Goal: Information Seeking & Learning: Learn about a topic

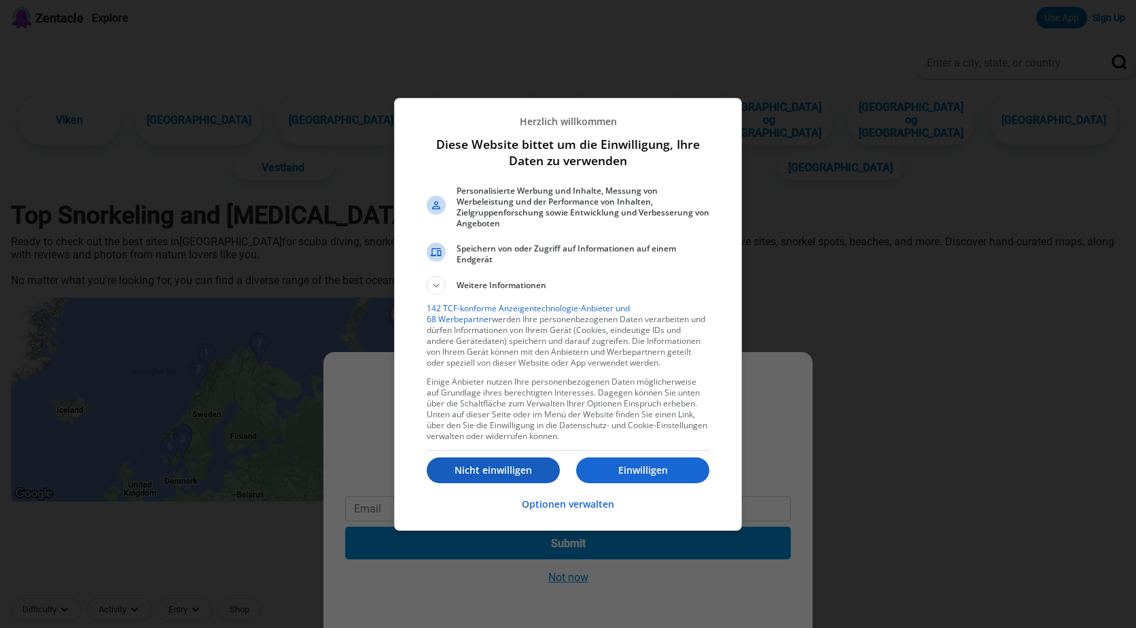
click at [476, 465] on p "Nicht einwilligen" at bounding box center [493, 470] width 133 height 14
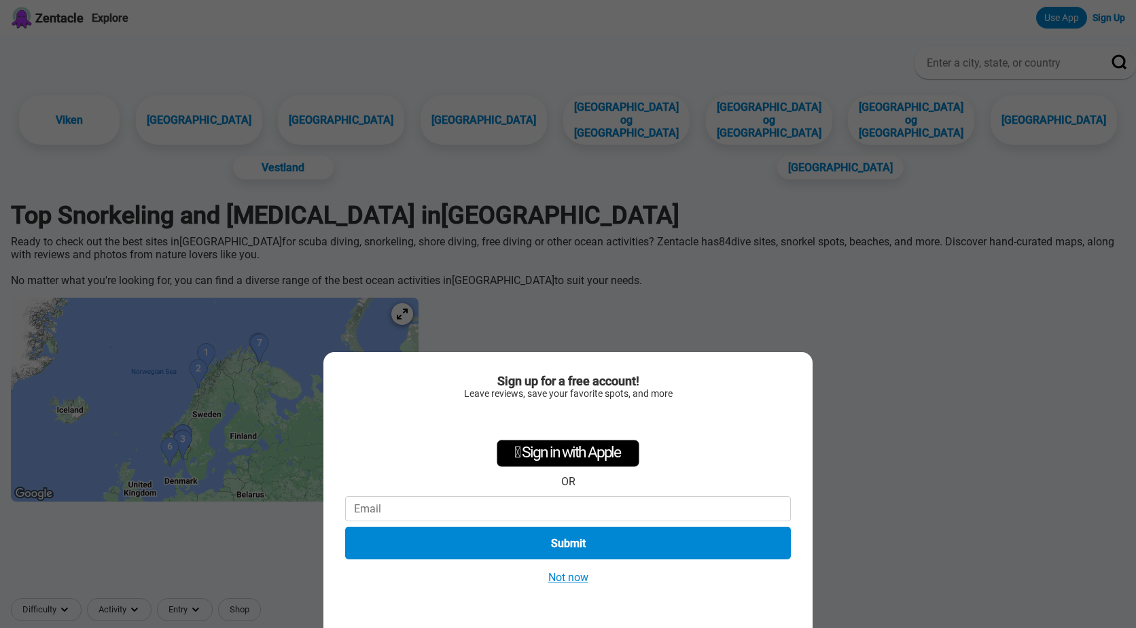
click at [560, 581] on button "Not now" at bounding box center [568, 577] width 48 height 14
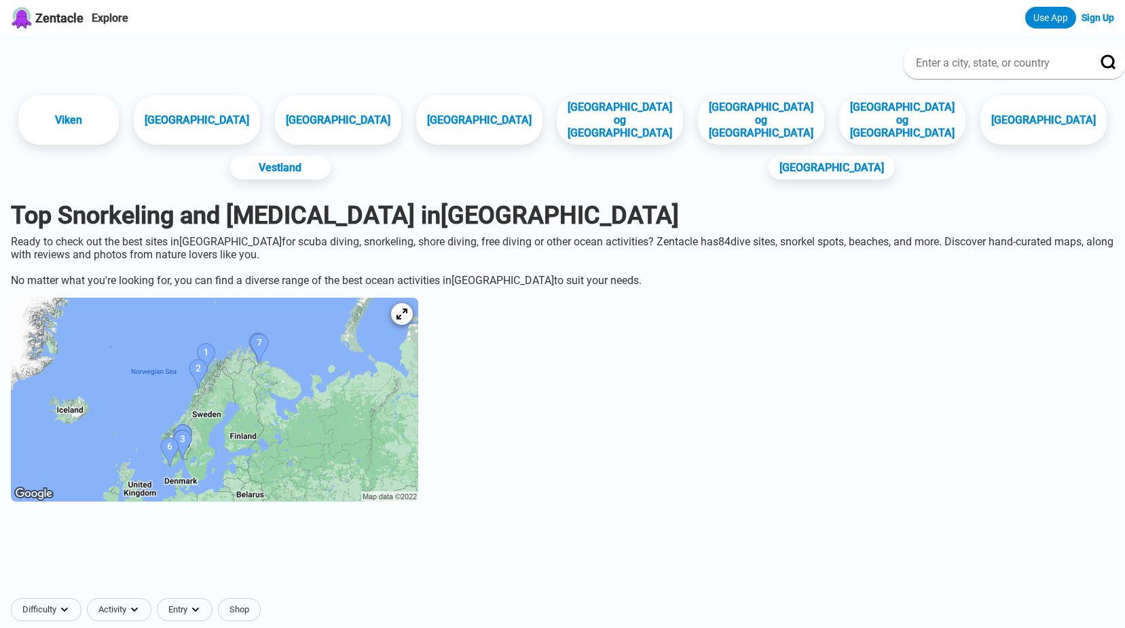
click at [246, 379] on img at bounding box center [215, 399] width 408 height 204
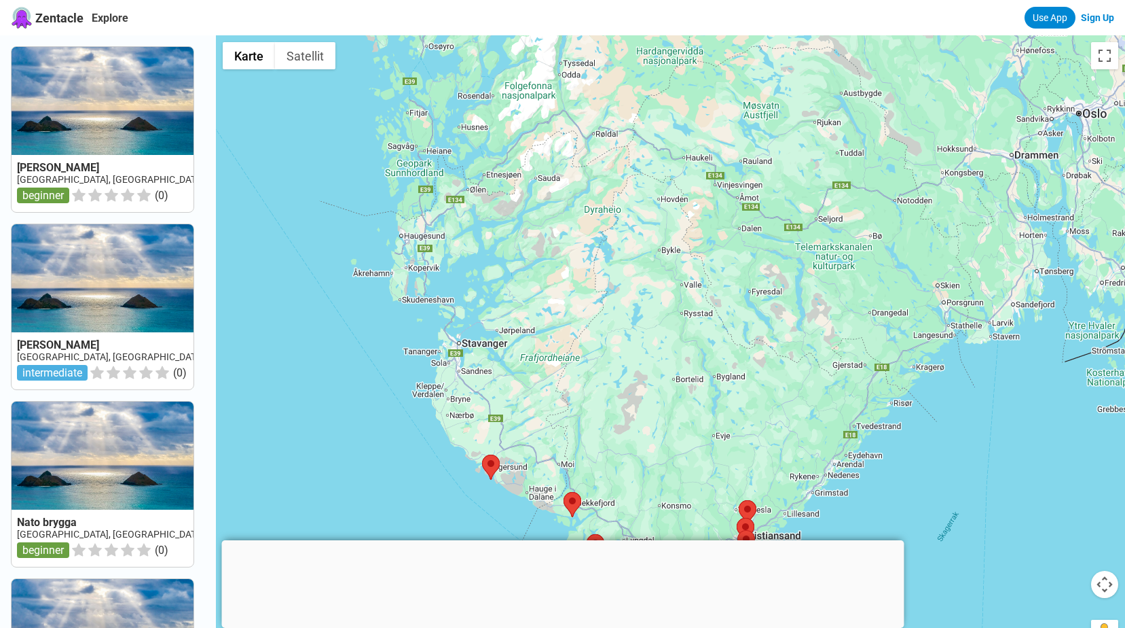
click at [562, 374] on div at bounding box center [670, 349] width 909 height 628
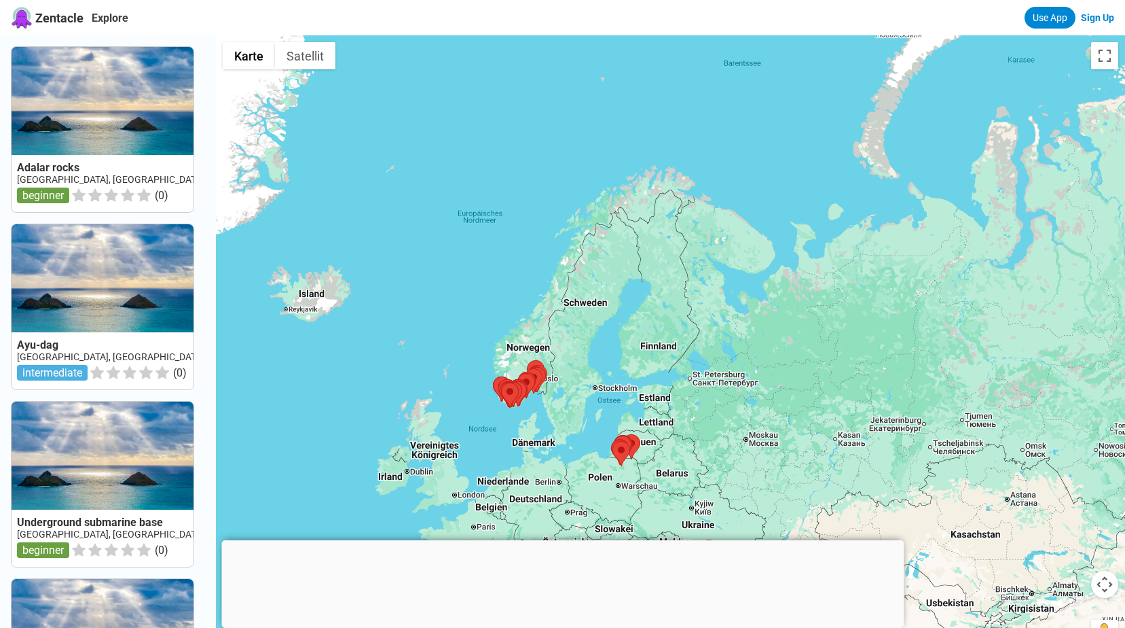
drag, startPoint x: 573, startPoint y: 90, endPoint x: 618, endPoint y: 334, distance: 248.0
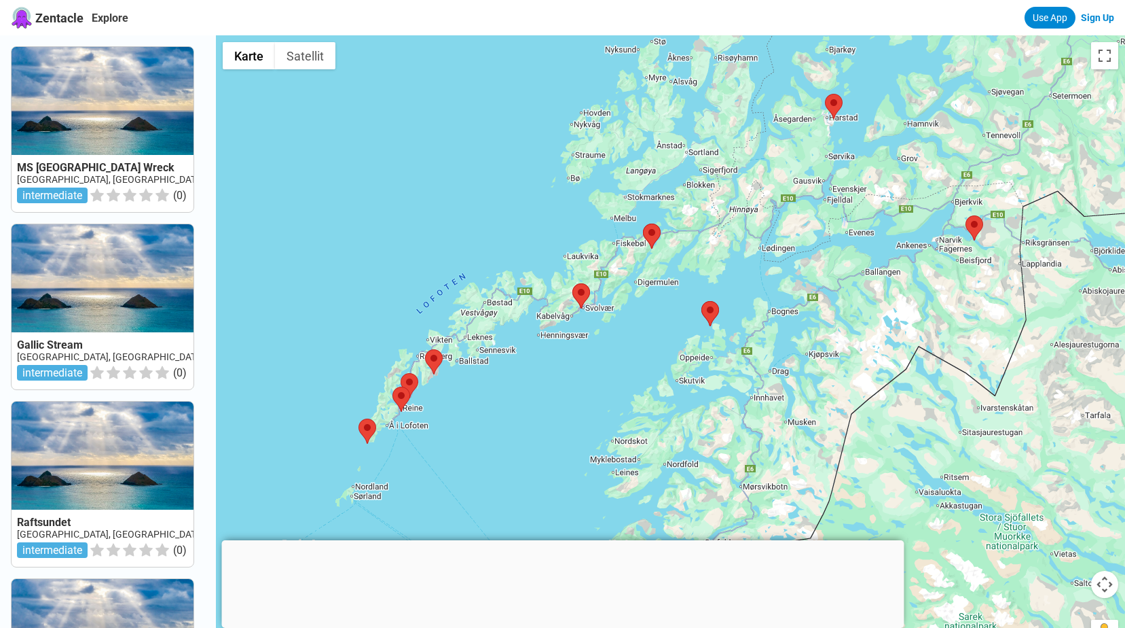
drag, startPoint x: 657, startPoint y: 228, endPoint x: 605, endPoint y: 317, distance: 103.2
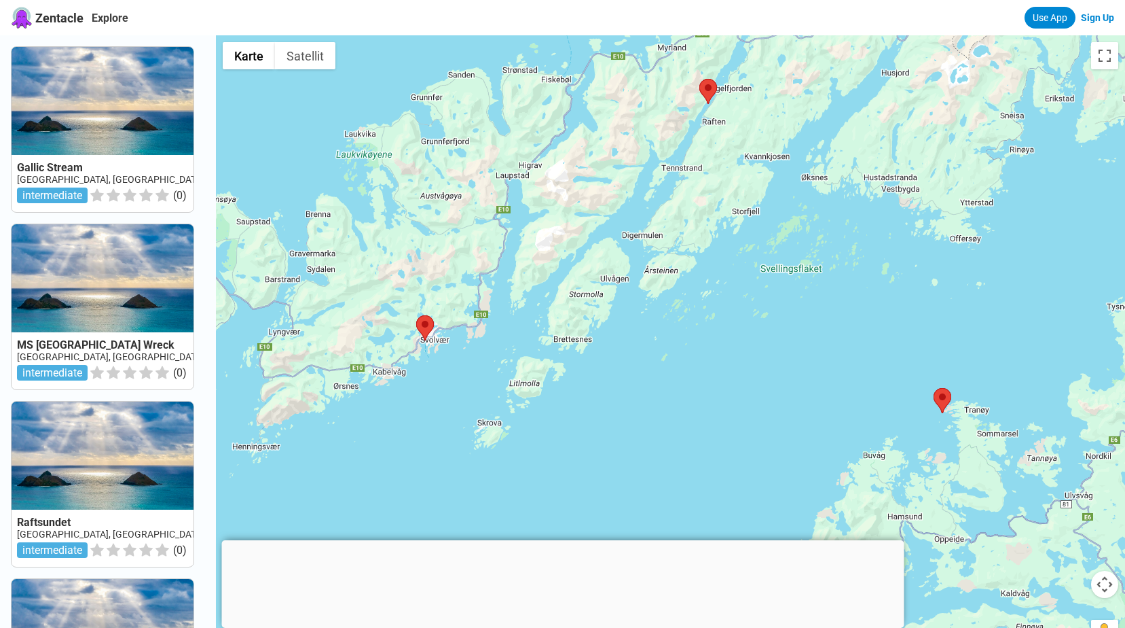
drag, startPoint x: 626, startPoint y: 298, endPoint x: 673, endPoint y: 403, distance: 115.5
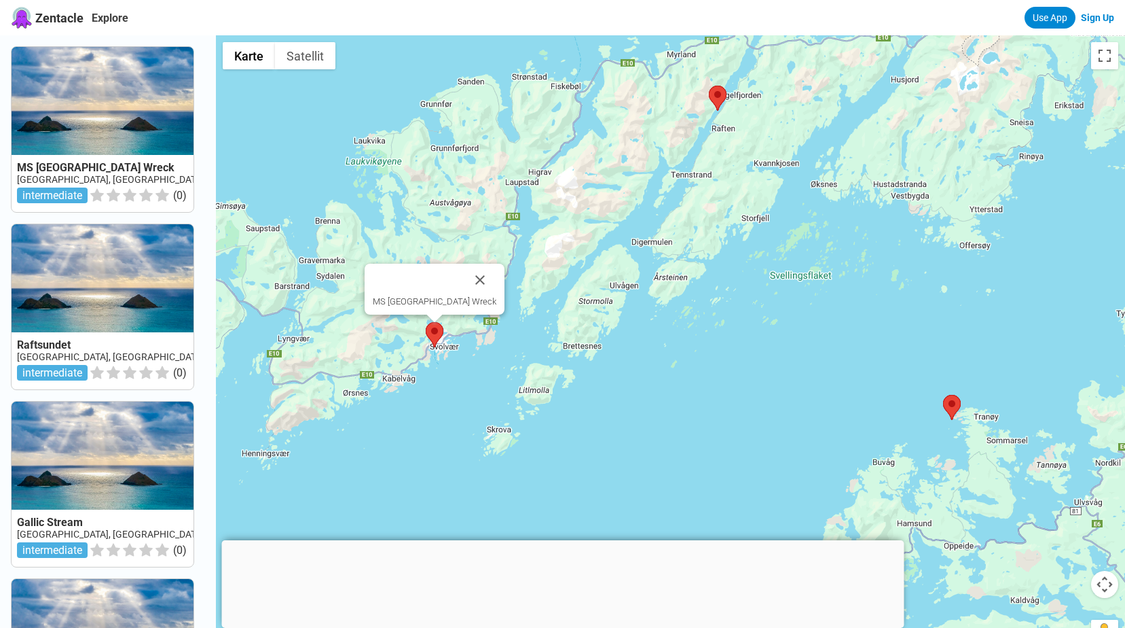
click at [443, 344] on img at bounding box center [435, 334] width 18 height 25
